Goal: Contribute content: Add original content to the website for others to see

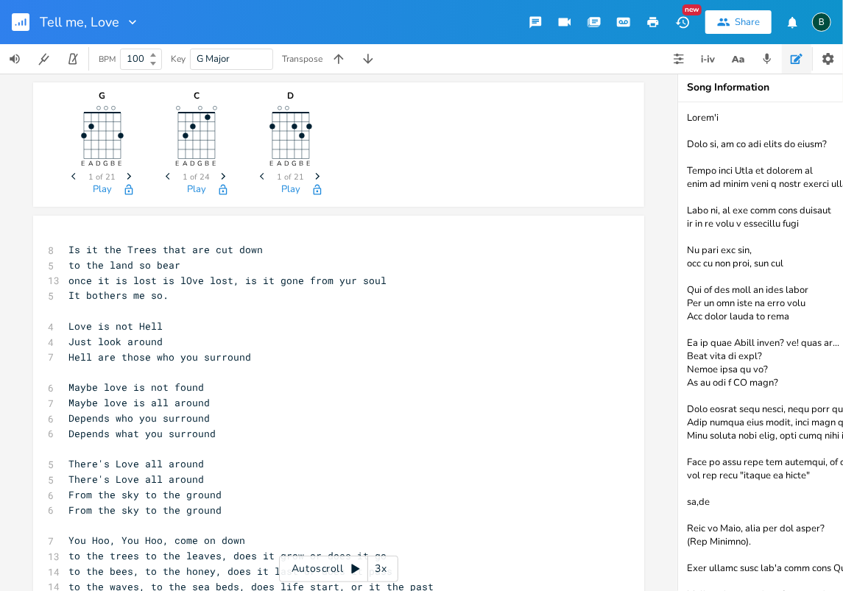
scroll to position [2471, 0]
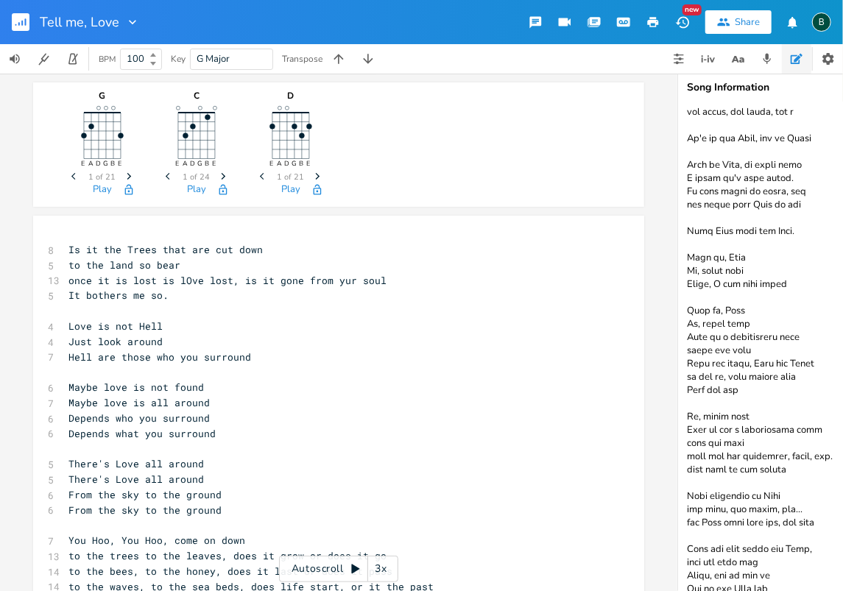
click at [19, 22] on rect "button" at bounding box center [21, 22] width 18 height 18
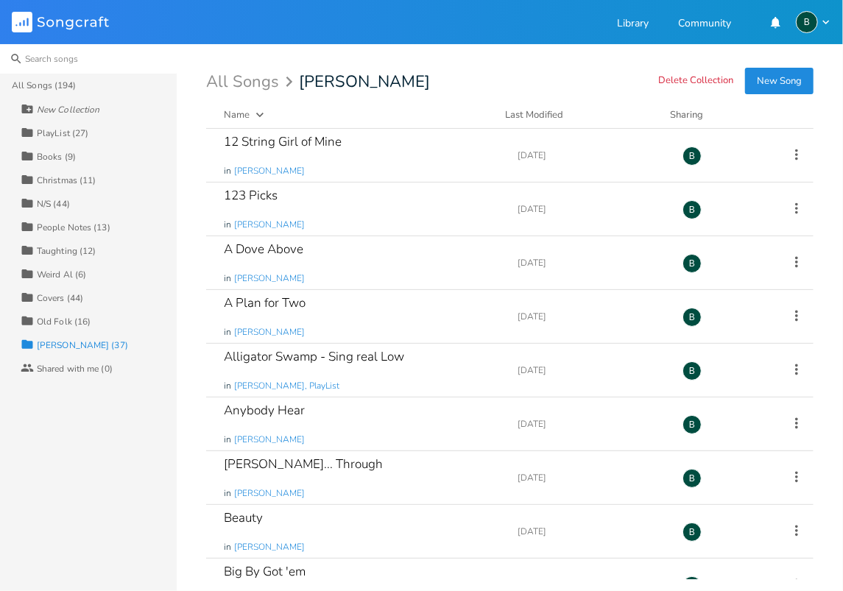
click at [34, 57] on input at bounding box center [88, 58] width 177 height 29
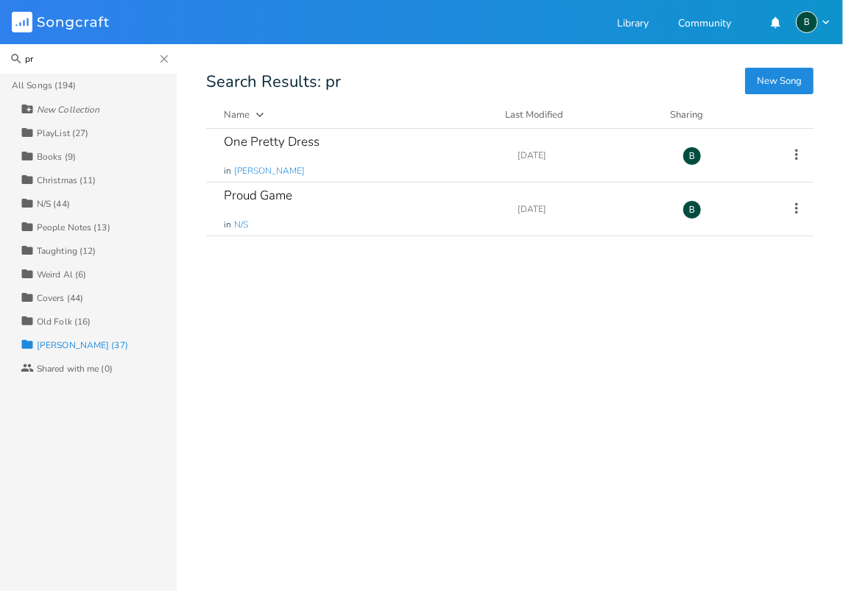
type input "p"
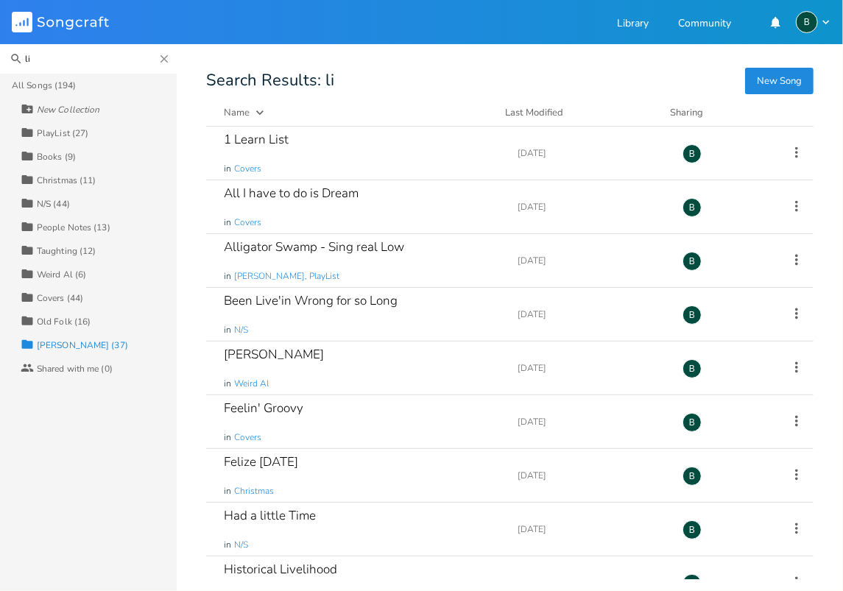
type input "l"
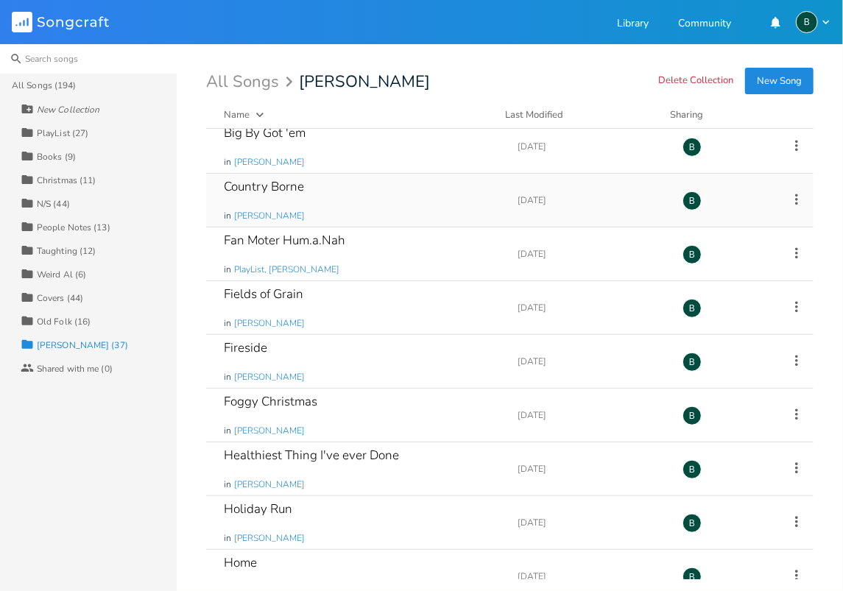
scroll to position [442, 0]
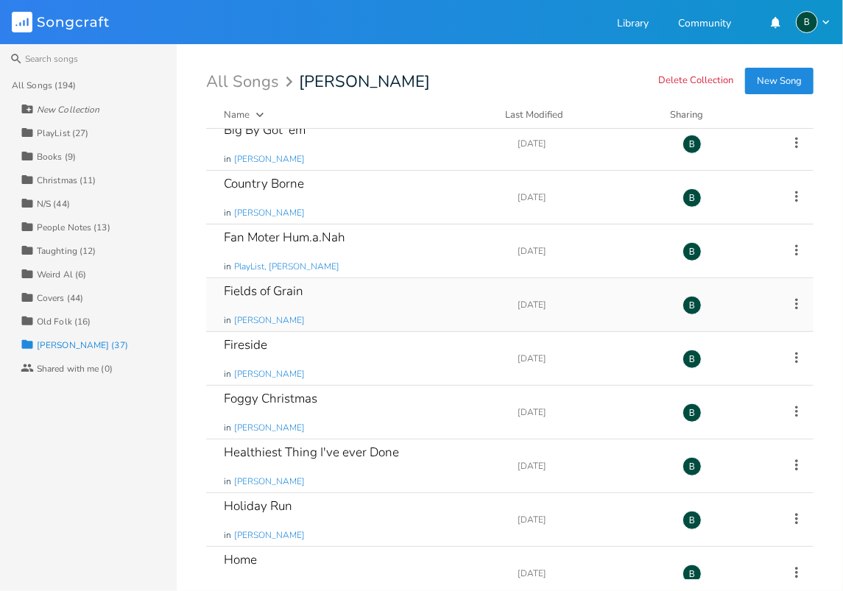
click at [281, 288] on div "Fields of Grain" at bounding box center [264, 291] width 80 height 13
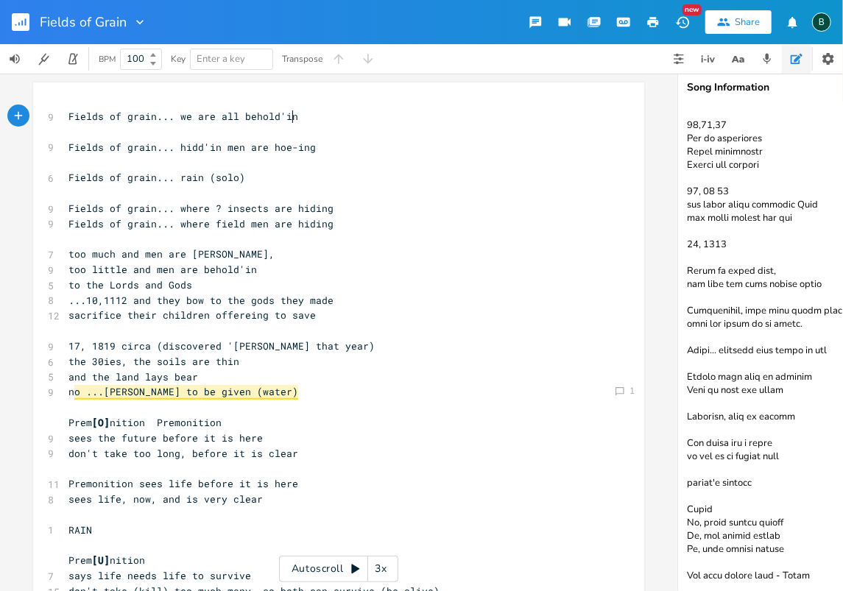
scroll to position [532, 0]
click at [816, 568] on textarea at bounding box center [825, 346] width 295 height 489
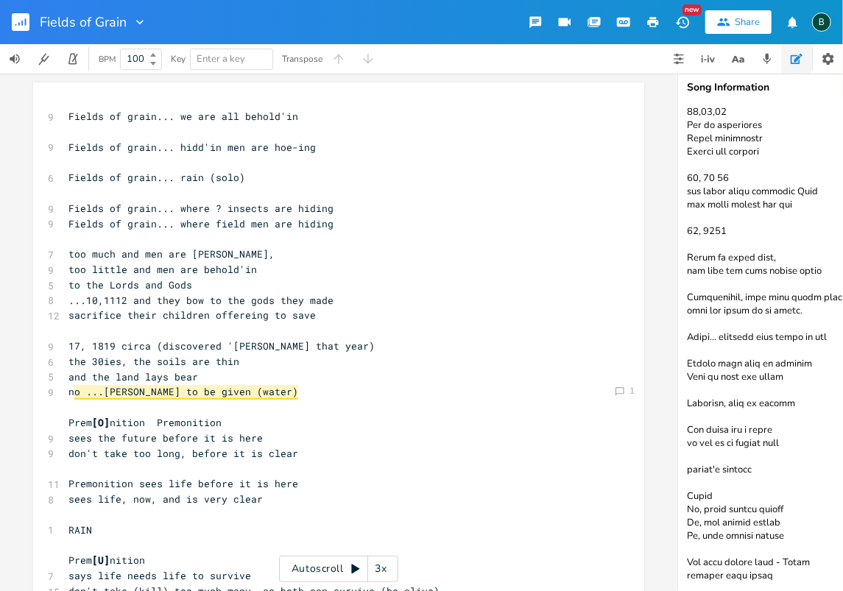
scroll to position [549, 0]
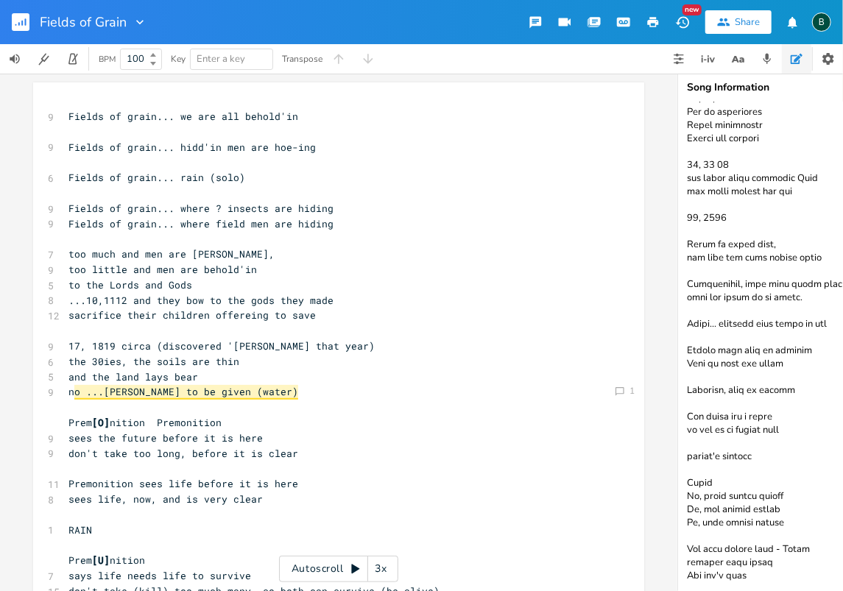
click at [708, 574] on textarea at bounding box center [825, 346] width 295 height 489
click at [755, 574] on textarea at bounding box center [825, 346] width 295 height 489
click at [760, 574] on textarea at bounding box center [825, 346] width 295 height 489
click at [762, 577] on textarea at bounding box center [825, 346] width 295 height 489
click at [788, 574] on textarea at bounding box center [825, 346] width 295 height 489
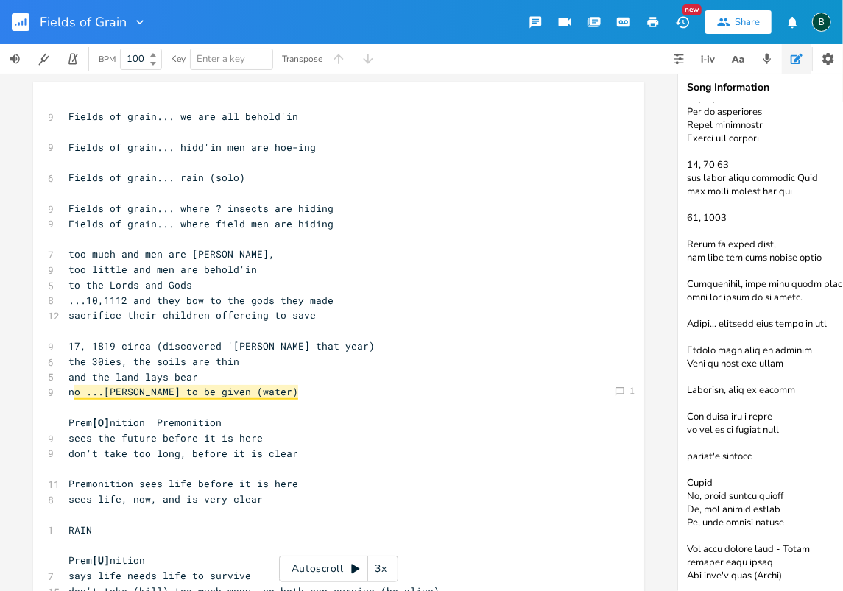
scroll to position [558, 0]
click at [772, 554] on textarea at bounding box center [825, 346] width 295 height 489
type textarea "Prem [U][PERSON_NAME] says life needs life to survive needs you and me to survi…"
click at [17, 24] on rect "button" at bounding box center [21, 22] width 18 height 18
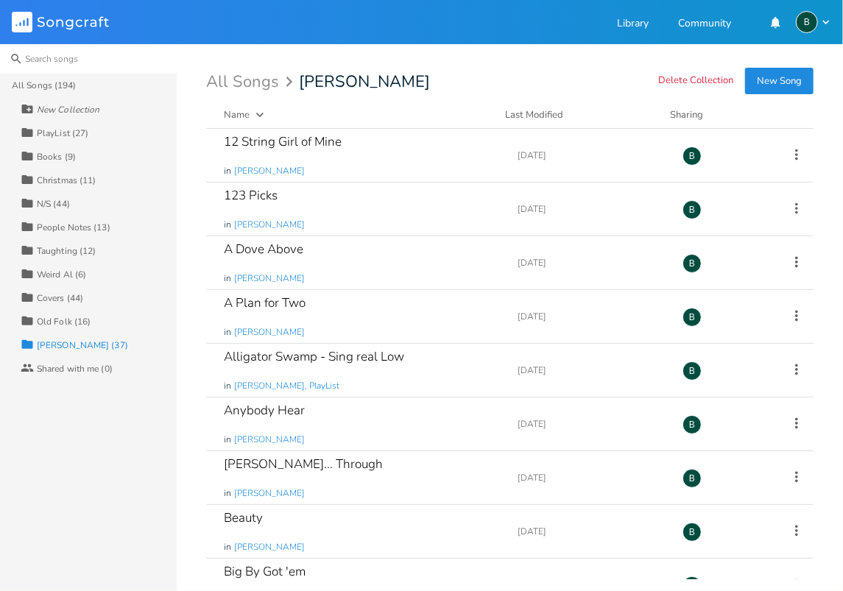
click at [27, 55] on input at bounding box center [88, 58] width 177 height 29
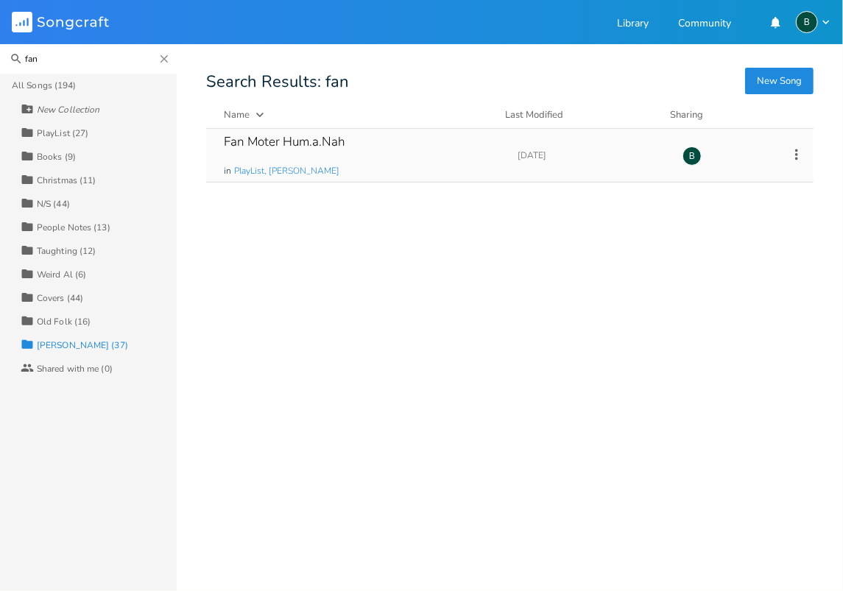
type input "fan"
click at [284, 144] on div "Fan Moter Hum.a.Nah" at bounding box center [284, 141] width 121 height 13
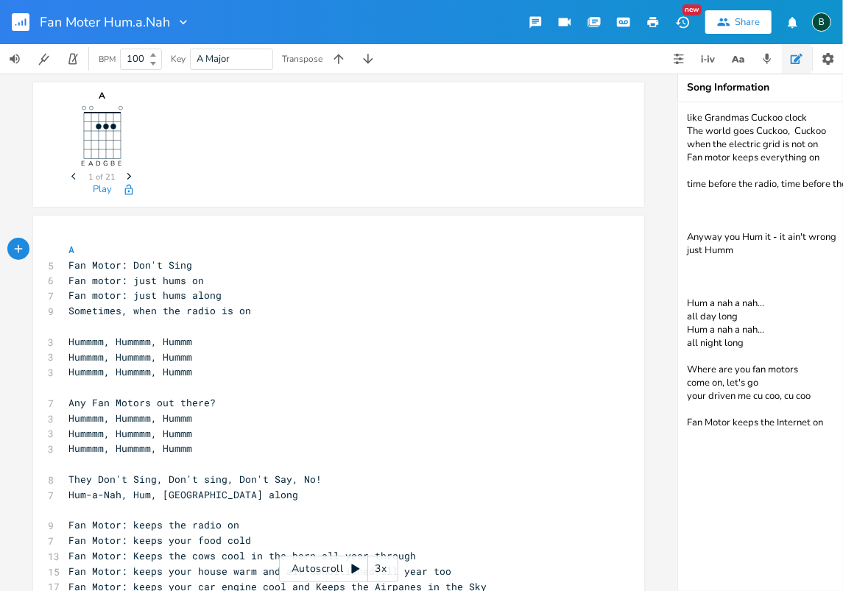
click at [825, 425] on textarea "like Grandmas Cuckoo clock The world goes Cuckoo, Cuckoo when the electric grid…" at bounding box center [825, 346] width 295 height 489
drag, startPoint x: 694, startPoint y: 446, endPoint x: 677, endPoint y: 446, distance: 16.2
click at [677, 446] on div "Song Information like Grandmas Cuckoo clock The world goes Cuckoo, Cuckoo when …" at bounding box center [824, 333] width 295 height 518
type textarea "like Grandmas Cuckoo clock The world goes Cuckoo, Cuckoo when the electric grid…"
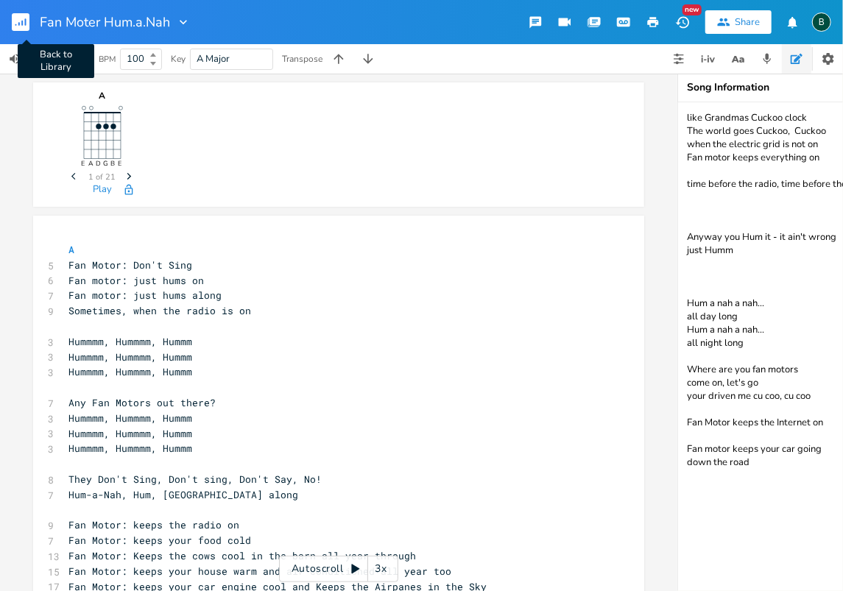
click at [19, 21] on rect "button" at bounding box center [21, 22] width 18 height 18
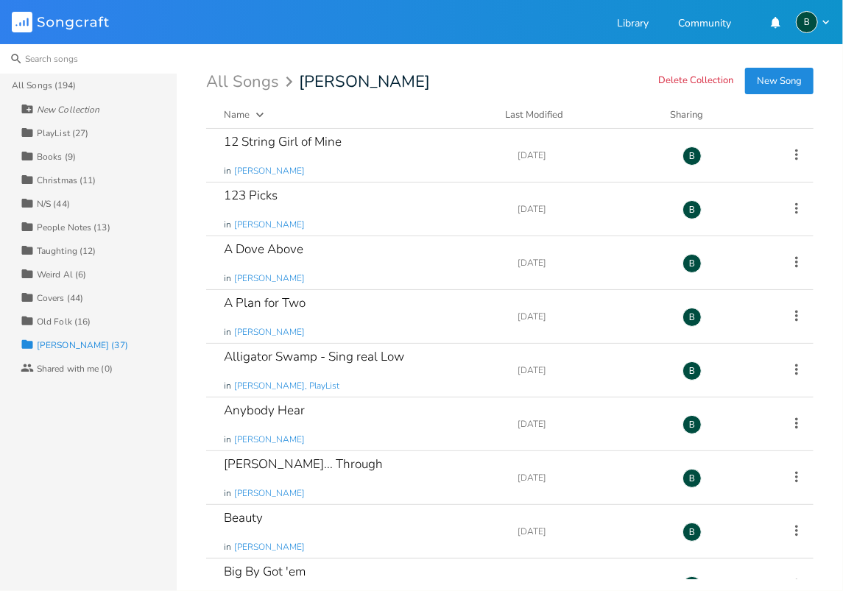
click at [41, 59] on input at bounding box center [88, 58] width 177 height 29
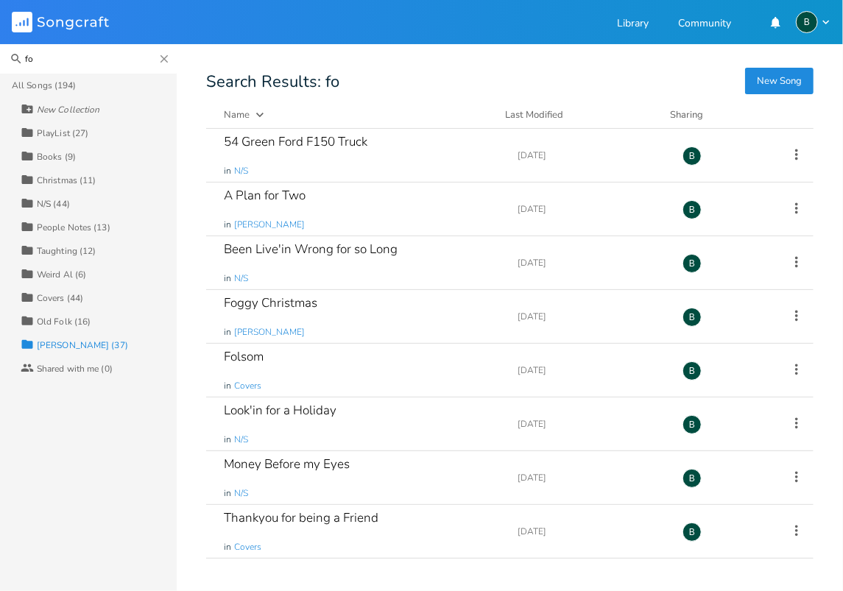
type input "f"
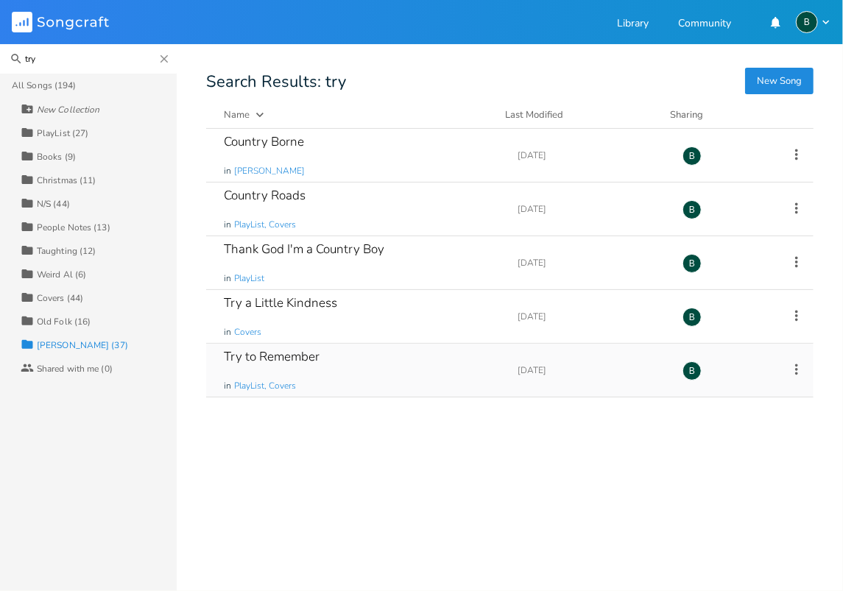
type input "try"
click at [295, 355] on div "Try to Remember" at bounding box center [272, 356] width 96 height 13
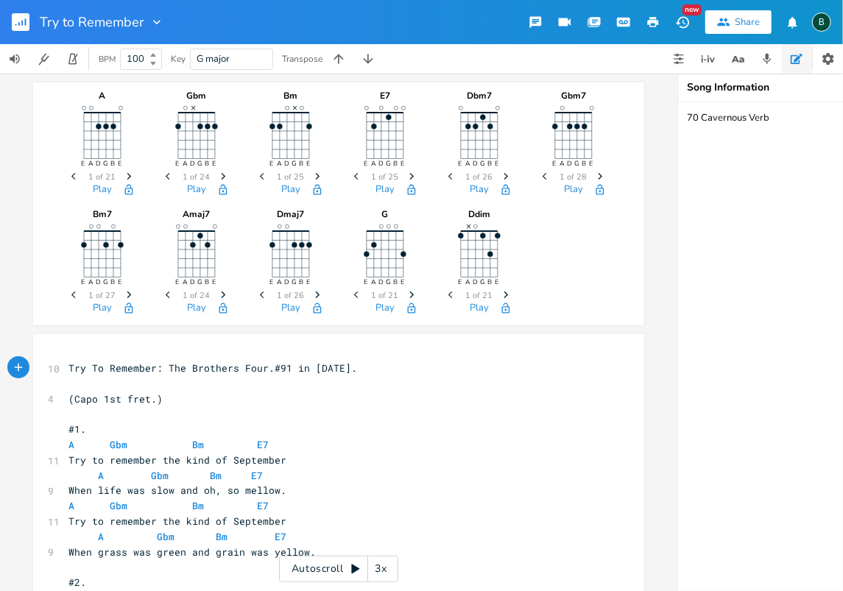
click at [769, 117] on textarea "70 Cavernous Verb" at bounding box center [825, 346] width 295 height 489
click at [685, 143] on textarea "70 Cavernous Verb Pick on High A for four cords" at bounding box center [825, 346] width 295 height 489
click at [707, 144] on textarea "70 Cavernous Verb Pick on High A for four cords" at bounding box center [825, 346] width 295 height 489
drag, startPoint x: 703, startPoint y: 144, endPoint x: 687, endPoint y: 144, distance: 16.2
click at [687, 144] on textarea "70 Cavernous Verb Pick Stay on High A for four cords" at bounding box center [825, 346] width 295 height 489
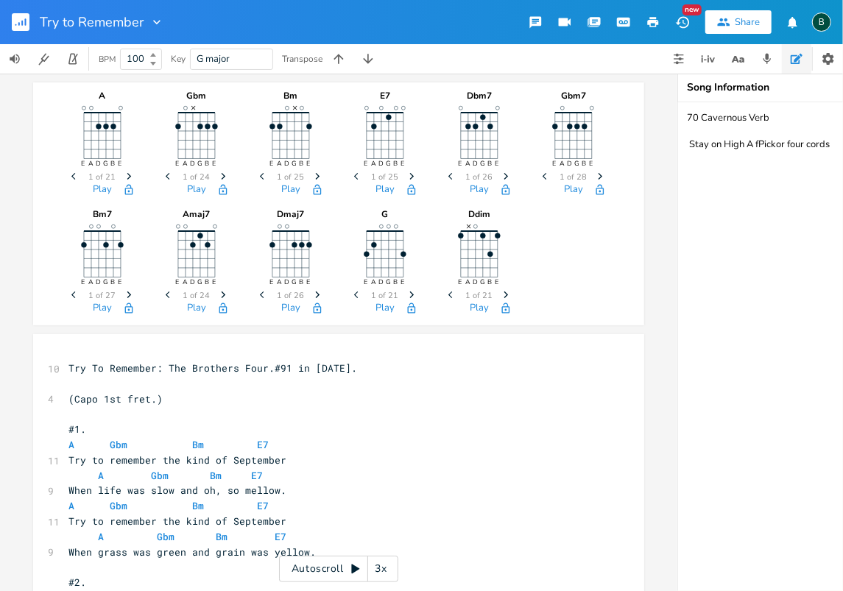
click at [777, 141] on textarea "70 Cavernous Verb Stay on High A fPickor four cords" at bounding box center [825, 346] width 295 height 489
click at [760, 144] on textarea "70 Cavernous Verb Stay on High A fPick or four cords" at bounding box center [825, 346] width 295 height 489
click at [775, 144] on textarea "70 Cavernous Verb Stay on High A Pick or four cords" at bounding box center [825, 346] width 295 height 489
click at [833, 144] on textarea "70 Cavernous Verb Stay on High A Pick for four cords" at bounding box center [825, 346] width 295 height 489
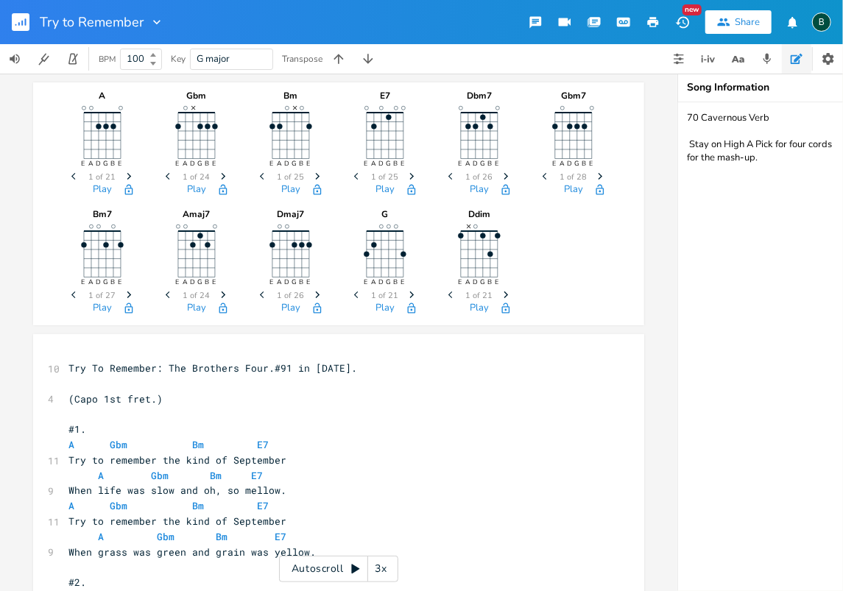
click at [688, 146] on textarea "70 Cavernous Verb Stay on High A Pick for four cords for the mash-up." at bounding box center [825, 346] width 295 height 489
click at [686, 132] on textarea "70 Cavernous Verb Stay on High A Pick for four cords for the mash-up." at bounding box center [825, 346] width 295 height 489
click at [685, 169] on textarea "70 Cavernous Verb Strum 4 Cords Stay on High A Pick for four cords for the mash…" at bounding box center [825, 346] width 295 height 489
click at [728, 169] on textarea "70 Cavernous Verb Strum 4 Cords Stay on High A Pick for four cords T 32123P T f…" at bounding box center [825, 346] width 295 height 489
click at [692, 171] on textarea "70 Cavernous Verb Strum 4 Cords Stay on High A Pick for four cords T 32123 T fo…" at bounding box center [825, 346] width 295 height 489
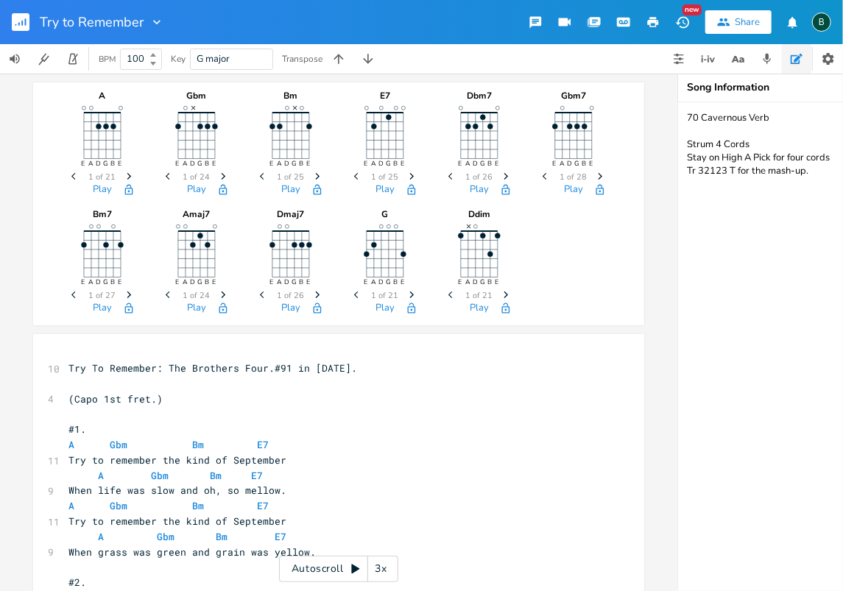
click at [698, 169] on textarea "70 Cavernous Verb Strum 4 Cords Stay on High A Pick for four cords Tr 32123 T f…" at bounding box center [825, 346] width 295 height 489
click at [731, 169] on textarea "70 Cavernous Verb Strum 4 Cords Stay on High A Pick for four cords Tr32123 T fo…" at bounding box center [825, 346] width 295 height 489
drag, startPoint x: 695, startPoint y: 171, endPoint x: 688, endPoint y: 170, distance: 7.4
click at [688, 170] on textarea "70 Cavernous Verb Strum 4 Cords Stay on High A Pick for four cords Tr32123 T fo…" at bounding box center [825, 346] width 295 height 489
click at [692, 169] on textarea "70 Cavernous Verb Strum 4 Cords Stay on High A Pick for four cords 32123 T for …" at bounding box center [825, 346] width 295 height 489
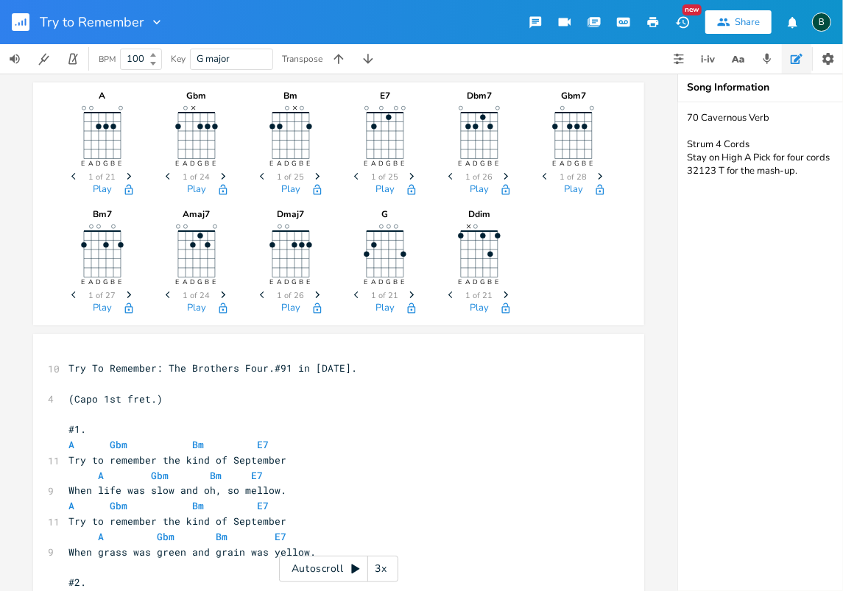
click at [723, 168] on textarea "70 Cavernous Verb Strum 4 Cords Stay on High A Pick for four cords 32123 T for …" at bounding box center [825, 346] width 295 height 489
click at [789, 172] on textarea "70 Cavernous Verb Strum 4 Cords Stay on High A Pick for four cords 32123 for th…" at bounding box center [825, 346] width 295 height 489
click at [694, 183] on textarea "70 Cavernous Verb Strum 4 Cords Stay on High A Pick for four cords 32123 for th…" at bounding box center [825, 346] width 295 height 489
click at [715, 168] on textarea "70 Cavernous Verb Strum 4 Cords Stay on High A Pick for four cords 32123 for th…" at bounding box center [825, 346] width 295 height 489
click at [692, 169] on textarea "70 Cavernous Verb Strum 4 Cords Stay on High A Pick for four cords 321231 for t…" at bounding box center [825, 346] width 295 height 489
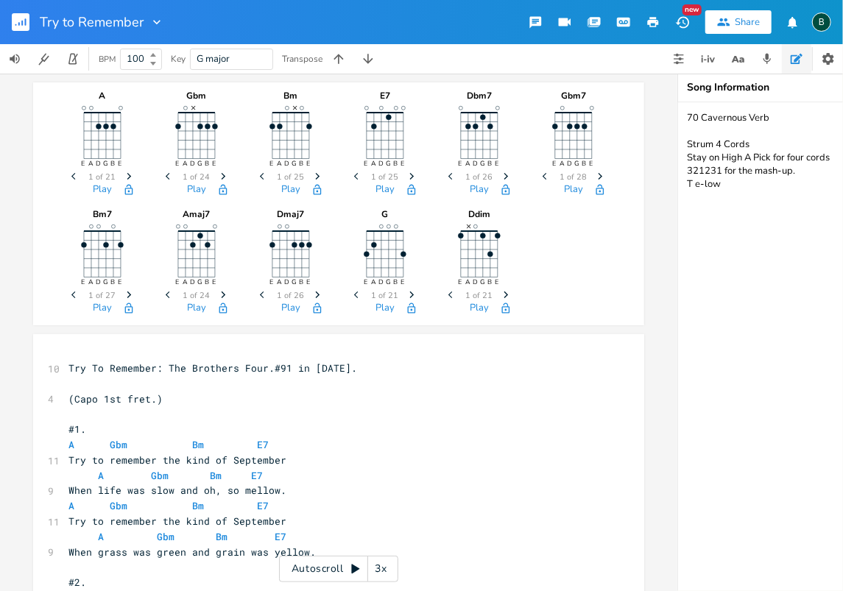
click at [719, 169] on textarea "70 Cavernous Verb Strum 4 Cords Stay on High A Pick for four cords 321231 for t…" at bounding box center [825, 346] width 295 height 489
click at [694, 170] on textarea "70 Cavernous Verb Strum 4 Cords Stay on High A Pick for four cords 32123 for th…" at bounding box center [825, 346] width 295 height 489
click at [694, 183] on textarea "70 Cavernous Verb Strum 4 Cords Stay on High A Pick for four cords 3r2123 for t…" at bounding box center [825, 346] width 295 height 489
click at [691, 184] on textarea "70 Cavernous Verb Strum 4 Cords Stay on High A Pick for four cords 3r2123 for t…" at bounding box center [825, 346] width 295 height 489
click at [697, 171] on textarea "70 Cavernous Verb Strum 4 Cords Stay on High A Pick for four cords 3r2123 for t…" at bounding box center [825, 346] width 295 height 489
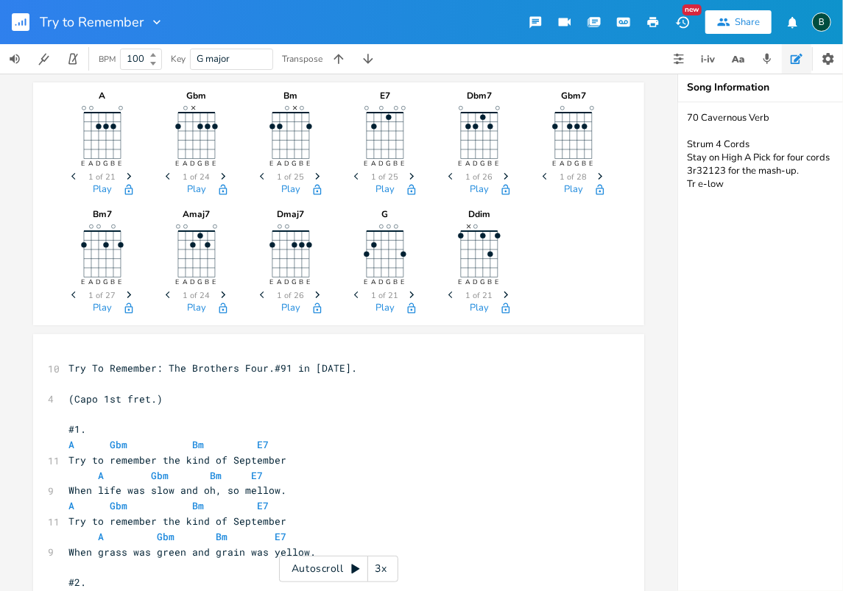
click at [718, 166] on textarea "70 Cavernous Verb Strum 4 Cords Stay on High A Pick for four cords 3r32123 for …" at bounding box center [825, 346] width 295 height 489
click at [725, 171] on textarea "70 Cavernous Verb Strum 4 Cords Stay on High A Pick for four cords 3r32123 for …" at bounding box center [825, 346] width 295 height 489
click at [801, 171] on textarea "70 Cavernous Verb Strum 4 Cords Stay on High A Pick for four cords 3r32123r for…" at bounding box center [825, 346] width 295 height 489
click at [726, 183] on textarea "70 Cavernous Verb Strum 4 Cords Stay on High A Pick for four cords 3r32123r for…" at bounding box center [825, 346] width 295 height 489
type textarea "70 Cavernous Verb Strum 4 Cords Stay on High A Pick for four cords 3r32123r for…"
